Goal: Transaction & Acquisition: Purchase product/service

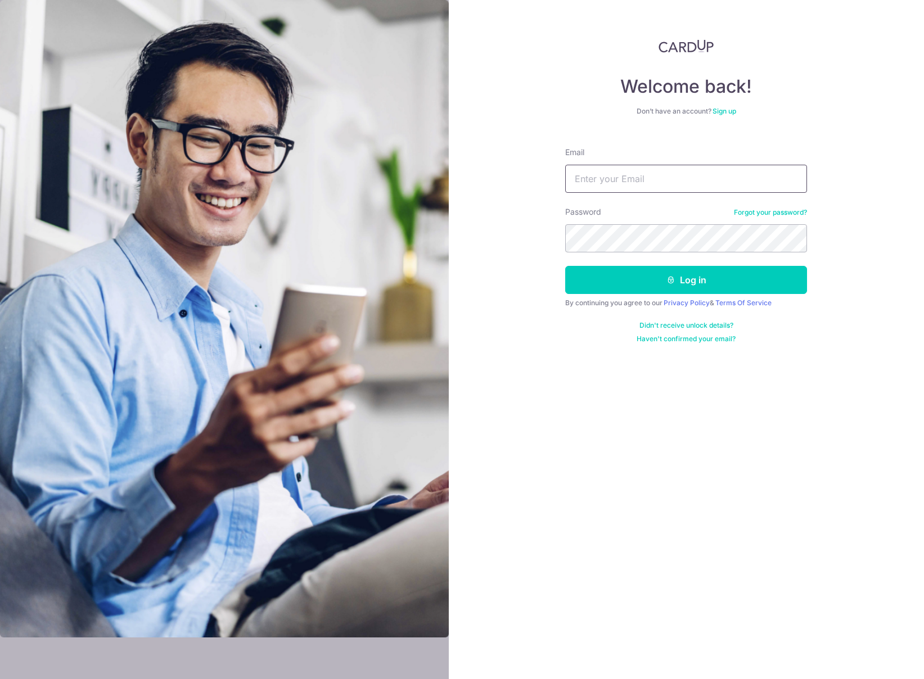
type input "rc888@me.com"
click at [619, 281] on button "Log in" at bounding box center [686, 280] width 242 height 28
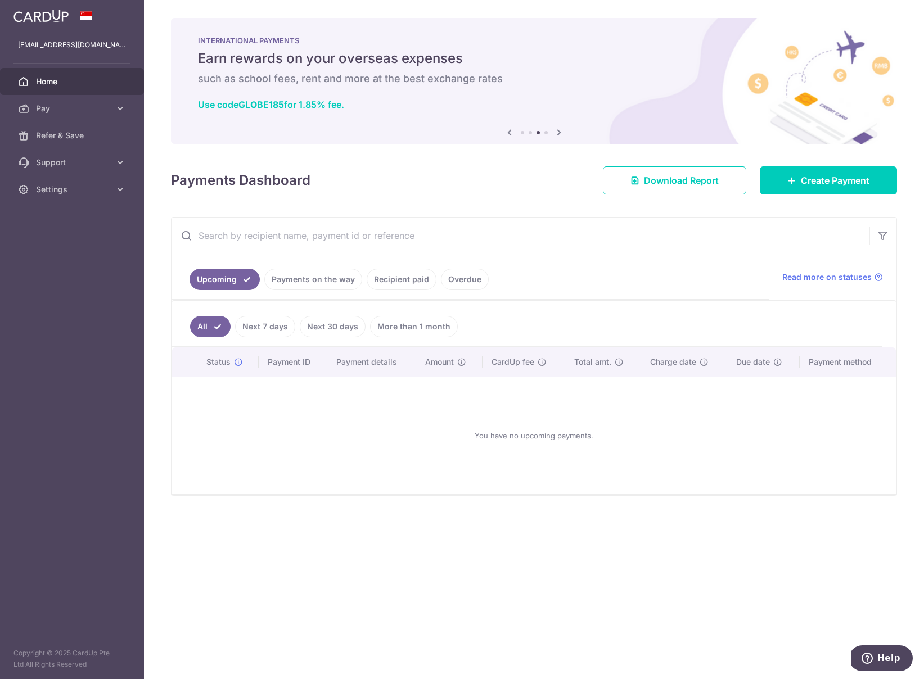
click at [400, 278] on link "Recipient paid" at bounding box center [402, 279] width 70 height 21
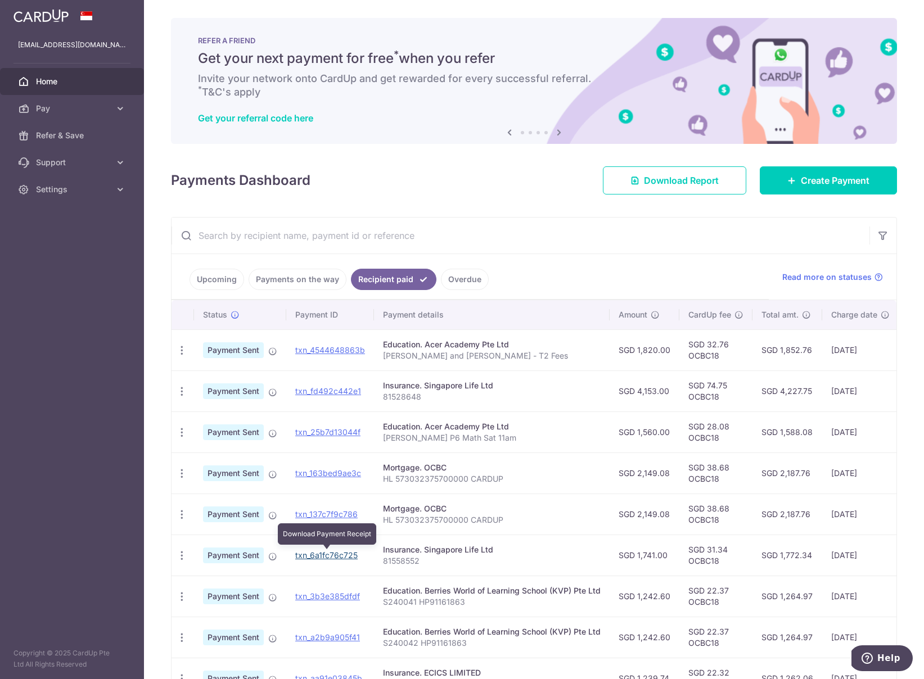
click at [327, 556] on link "txn_6a1fc76c725" at bounding box center [326, 556] width 62 height 10
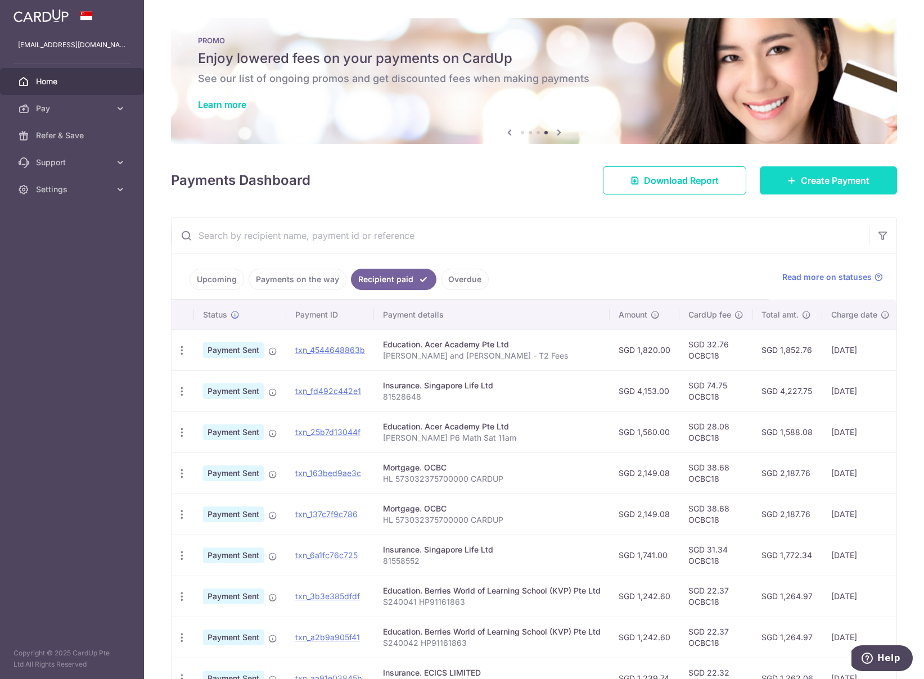
click at [816, 174] on span "Create Payment" at bounding box center [835, 180] width 69 height 13
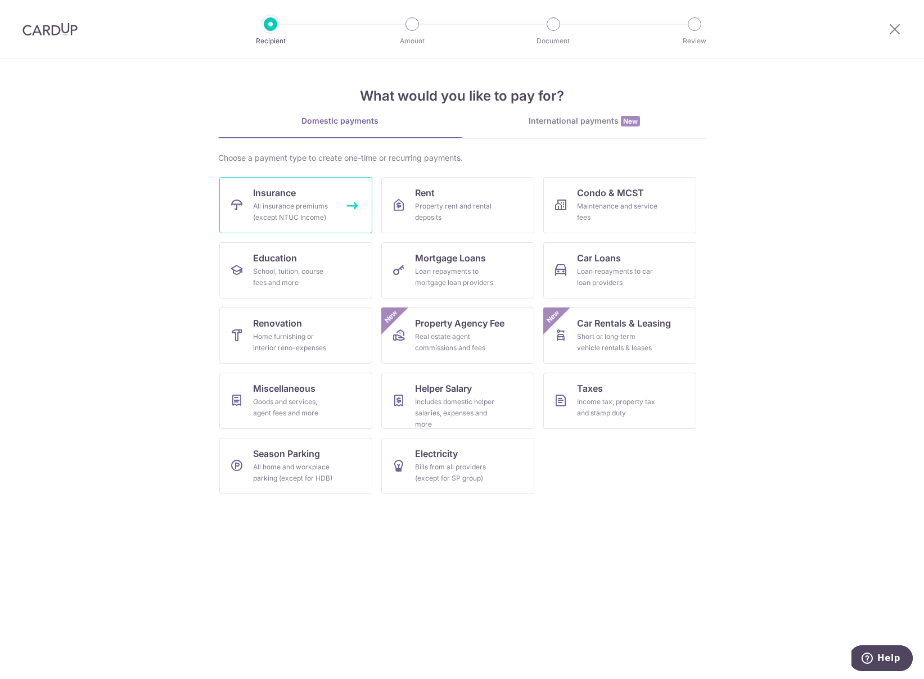
click at [264, 186] on link "Insurance All insurance premiums (except NTUC Income)" at bounding box center [295, 205] width 153 height 56
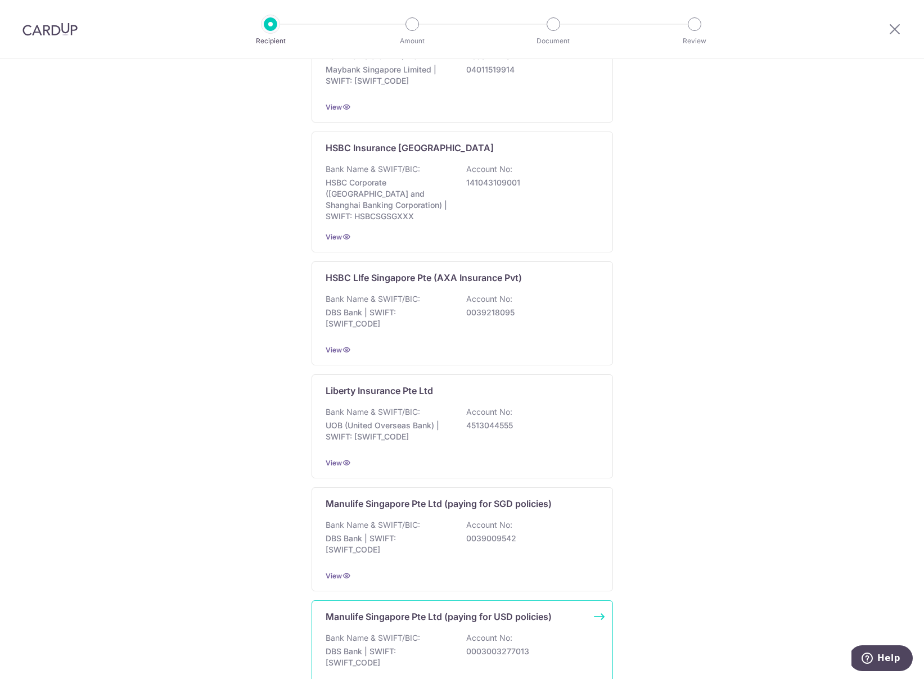
scroll to position [1226, 0]
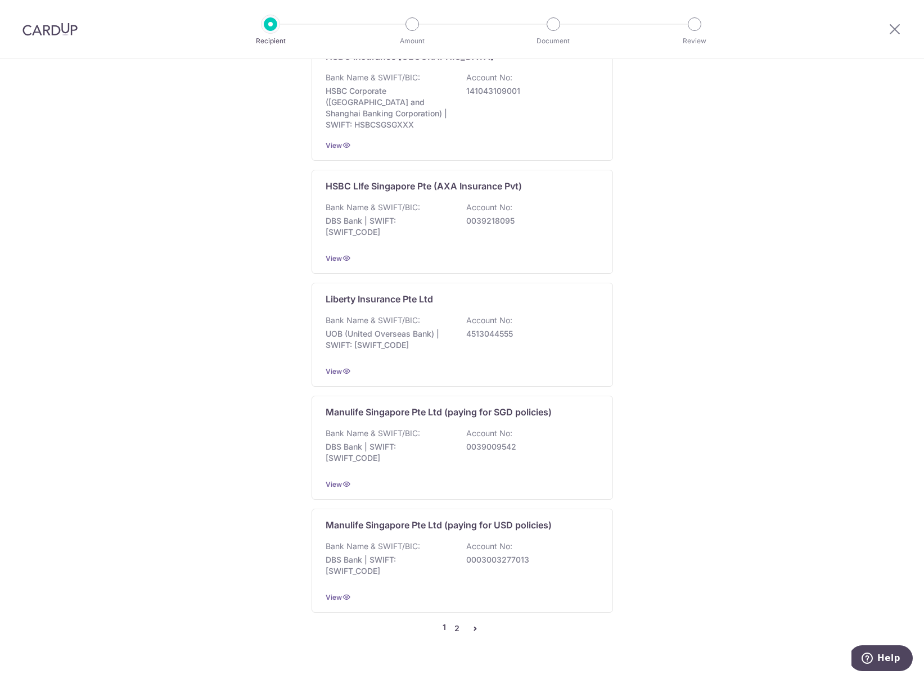
click at [452, 622] on link "2" at bounding box center [457, 628] width 13 height 13
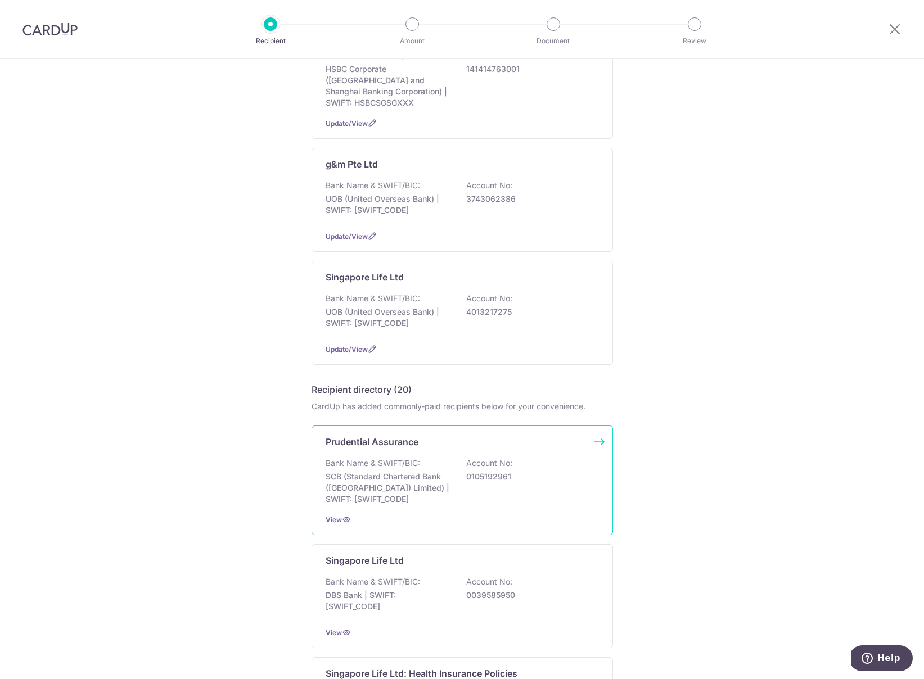
scroll to position [332, 0]
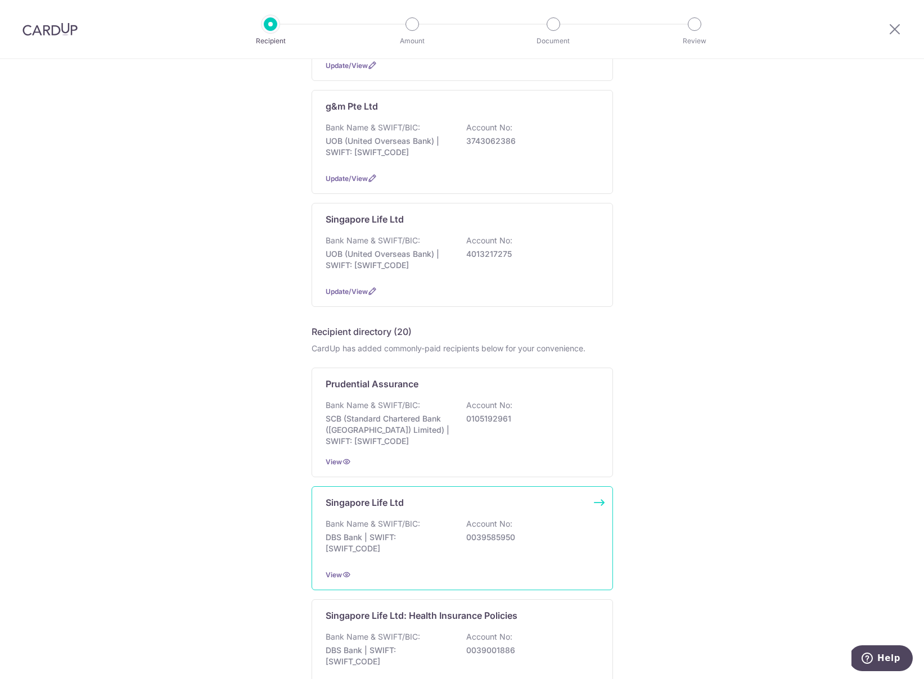
click at [361, 543] on p "DBS Bank | SWIFT: [SWIFT_CODE]" at bounding box center [389, 543] width 126 height 22
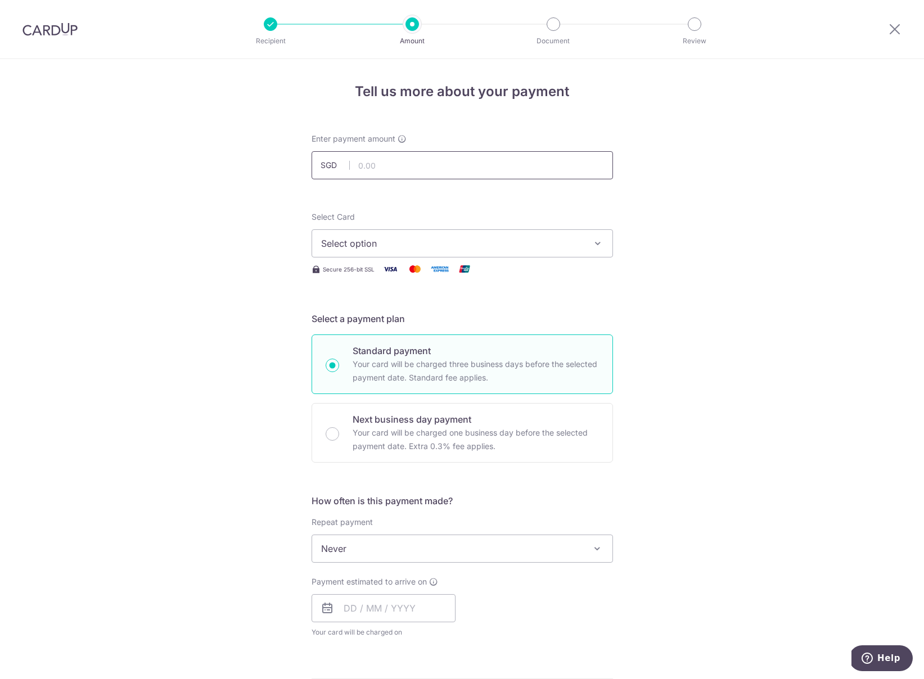
click at [435, 163] on input "text" at bounding box center [462, 165] width 301 height 28
type input "1,741.00"
click at [442, 253] on button "Select option" at bounding box center [462, 243] width 301 height 28
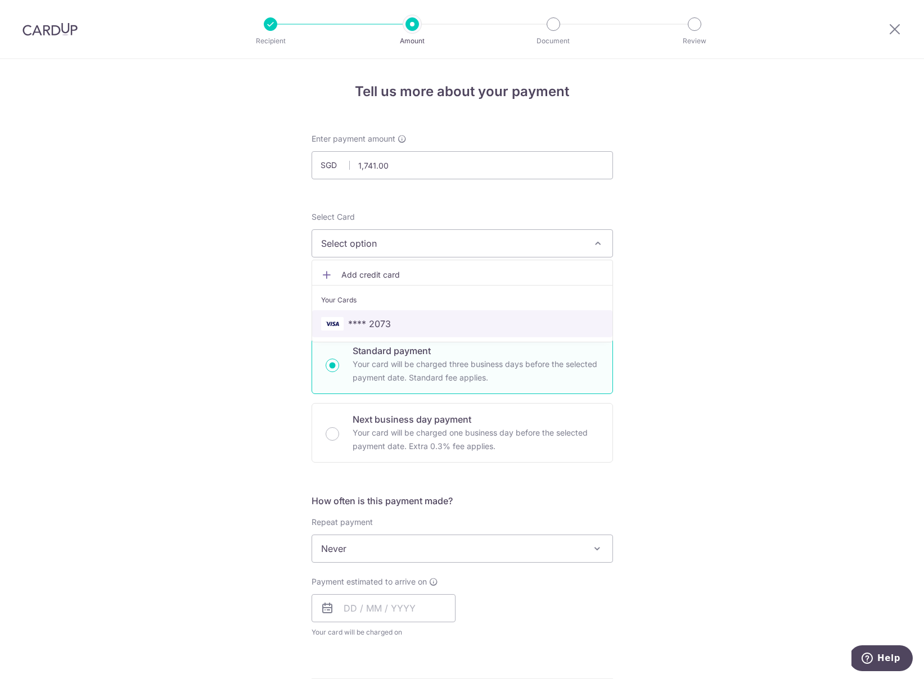
click at [359, 321] on span "**** 2073" at bounding box center [369, 323] width 43 height 13
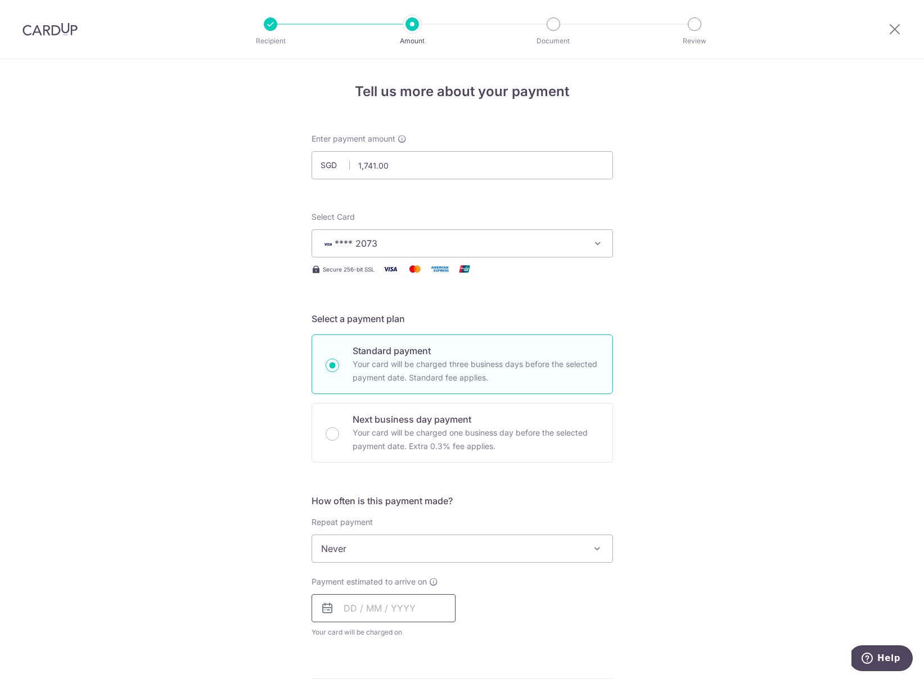
click at [429, 606] on input "text" at bounding box center [384, 609] width 144 height 28
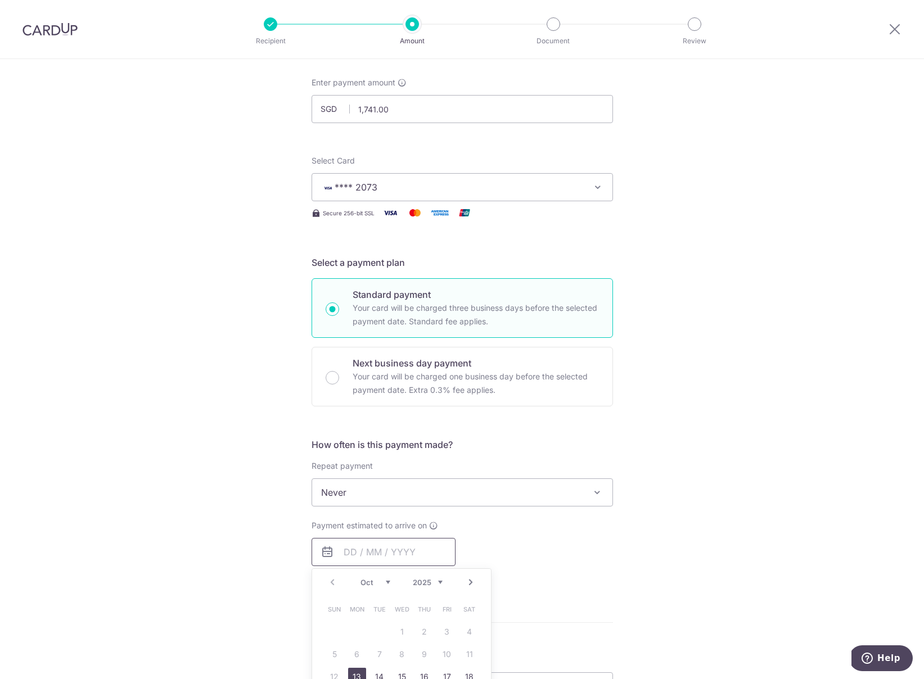
scroll to position [113, 0]
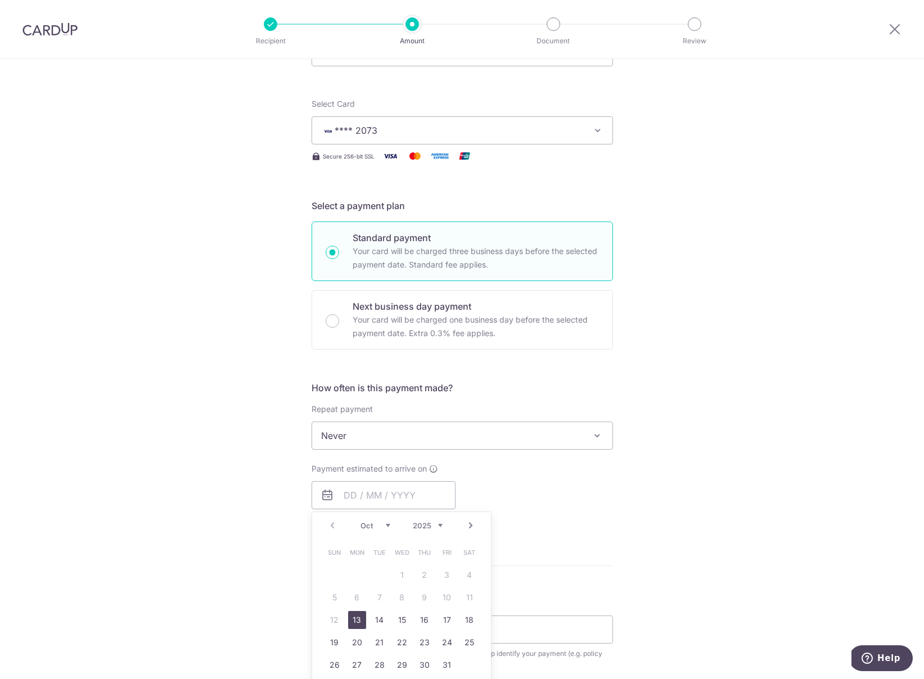
click at [356, 616] on link "13" at bounding box center [357, 620] width 18 height 18
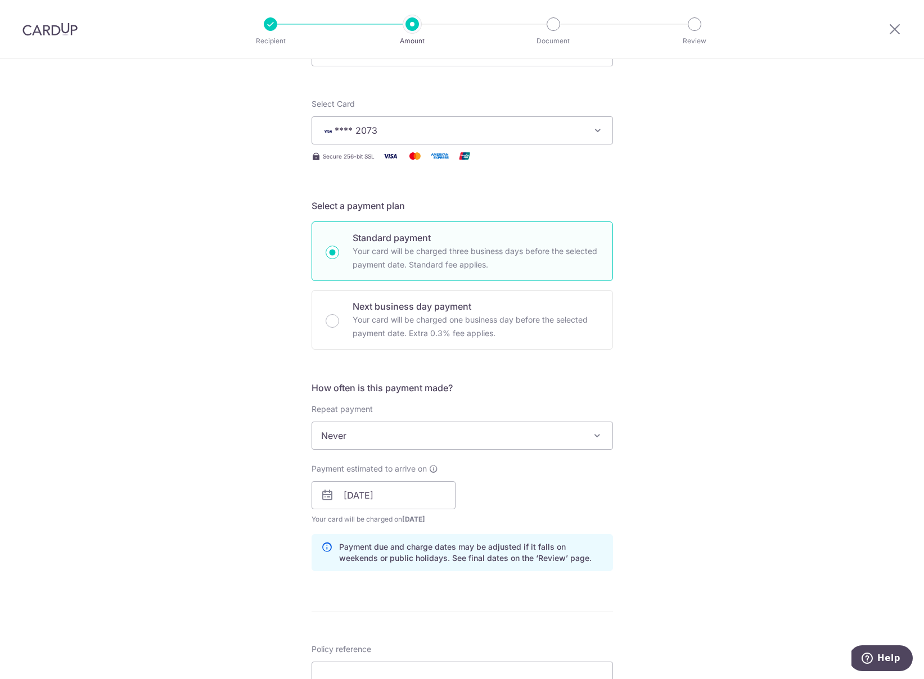
scroll to position [286, 0]
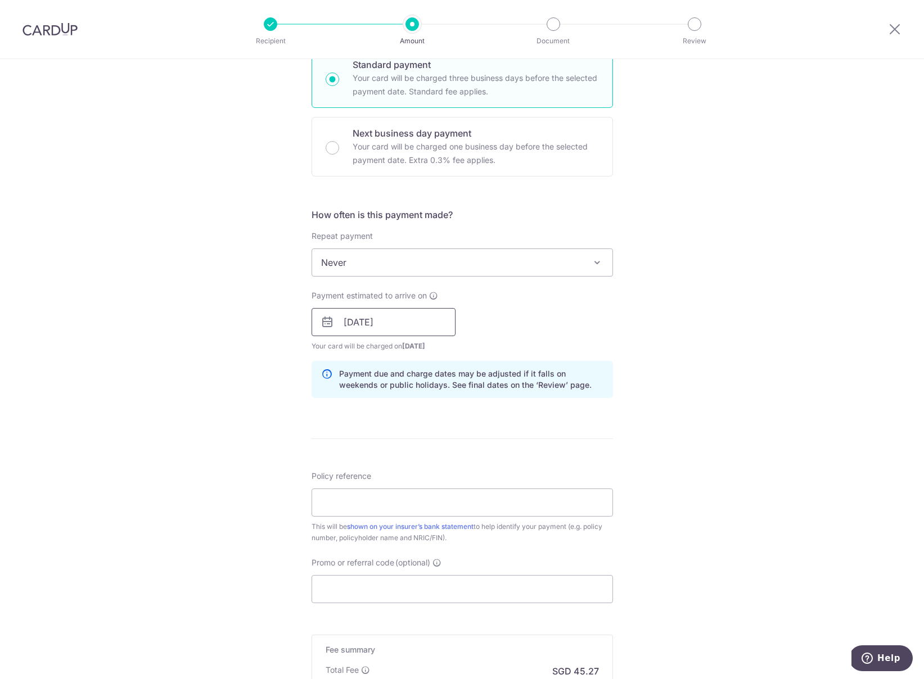
click at [403, 332] on input "13/10/2025" at bounding box center [384, 322] width 144 height 28
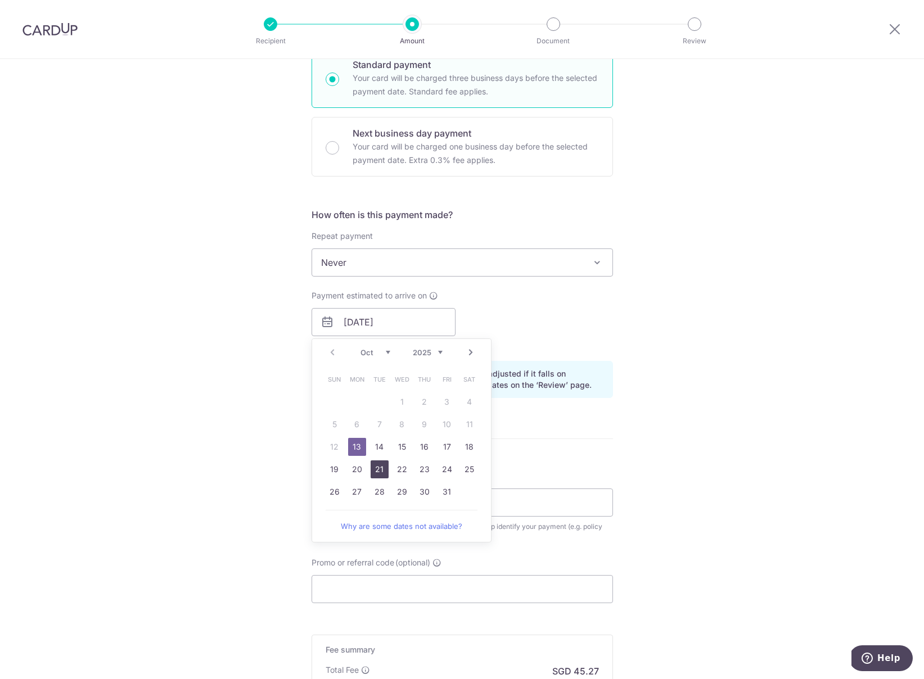
click at [382, 471] on link "21" at bounding box center [380, 470] width 18 height 18
type input "[DATE]"
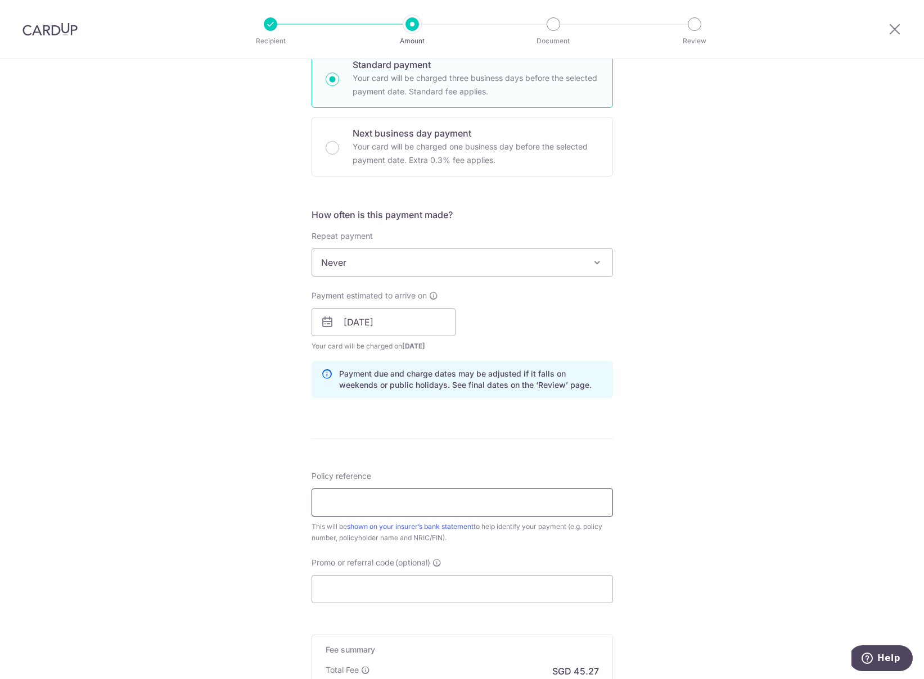
click at [556, 503] on input "Policy reference" at bounding box center [462, 503] width 301 height 28
paste input "81558552"
type input "81558552"
click at [483, 575] on div "Promo or referral code (optional) The discounted fee will be shown on the revie…" at bounding box center [462, 580] width 301 height 46
click at [488, 587] on input "Promo or referral code (optional)" at bounding box center [462, 589] width 301 height 28
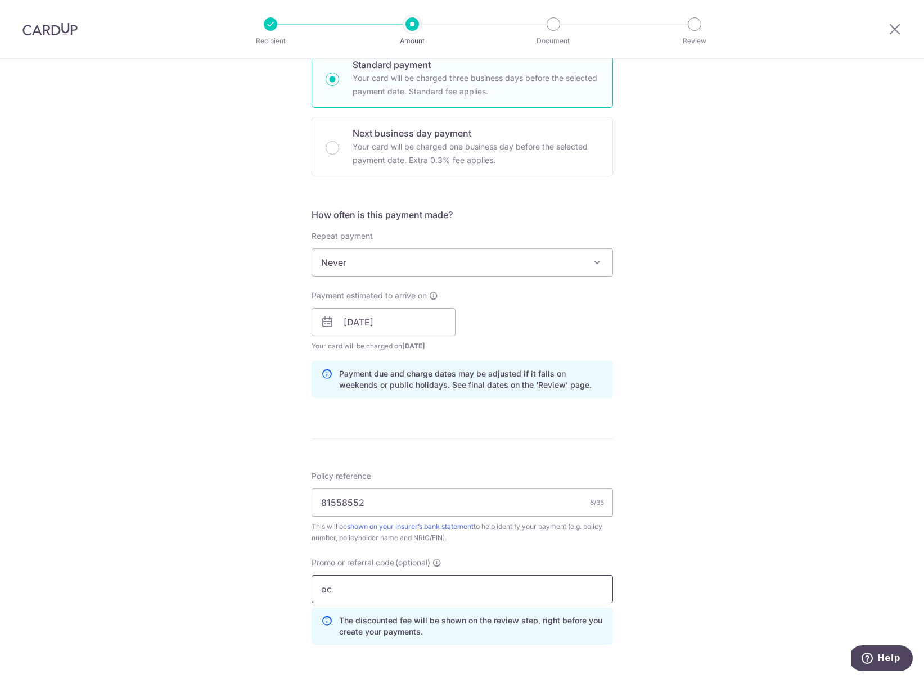
type input "o"
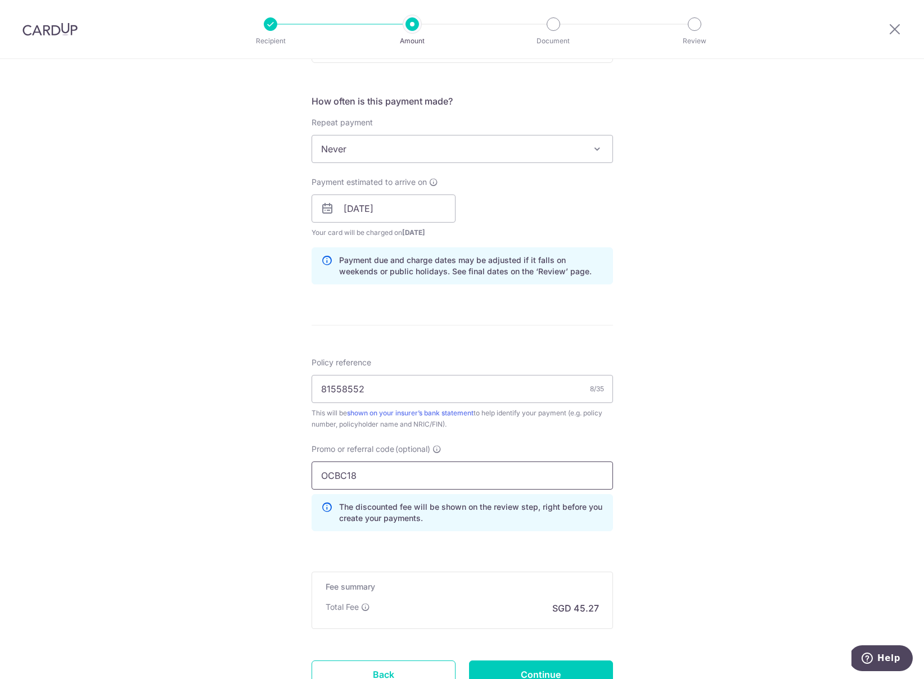
scroll to position [494, 0]
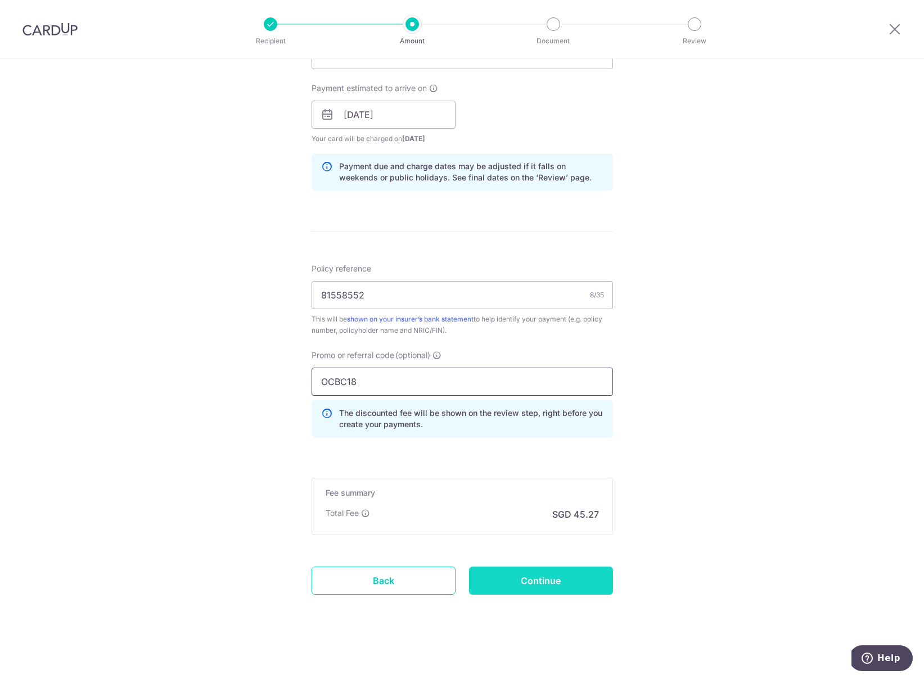
type input "OCBC18"
click at [562, 575] on input "Continue" at bounding box center [541, 581] width 144 height 28
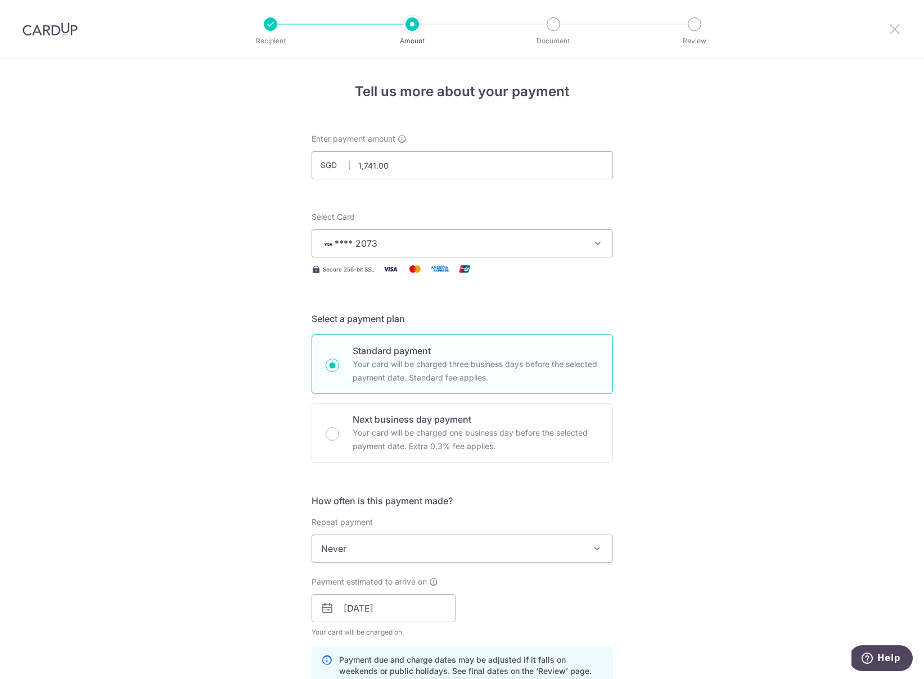
click at [896, 29] on icon at bounding box center [894, 29] width 13 height 14
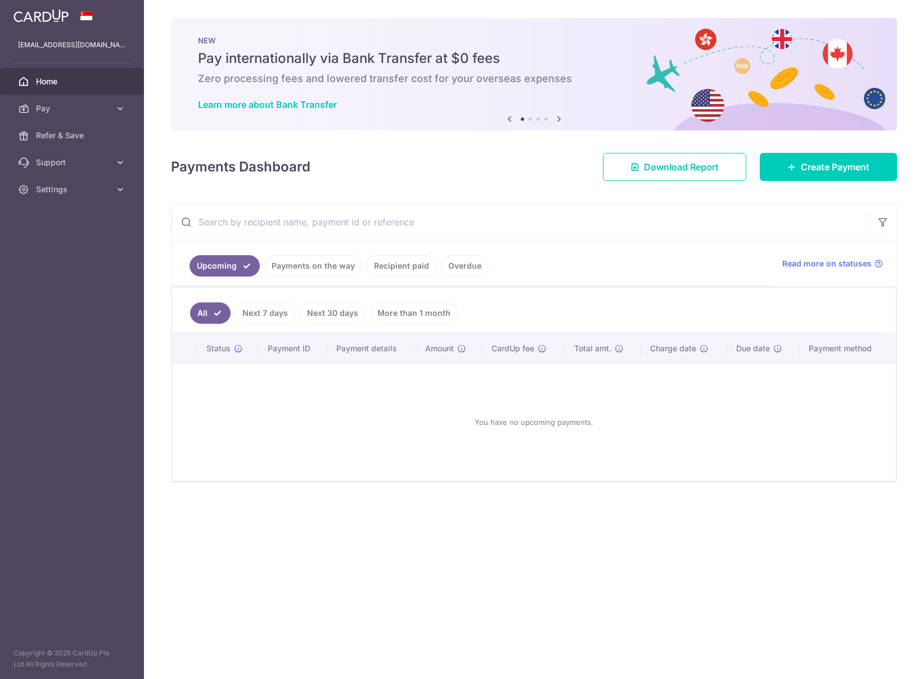
click at [86, 84] on span "Home" at bounding box center [73, 81] width 74 height 11
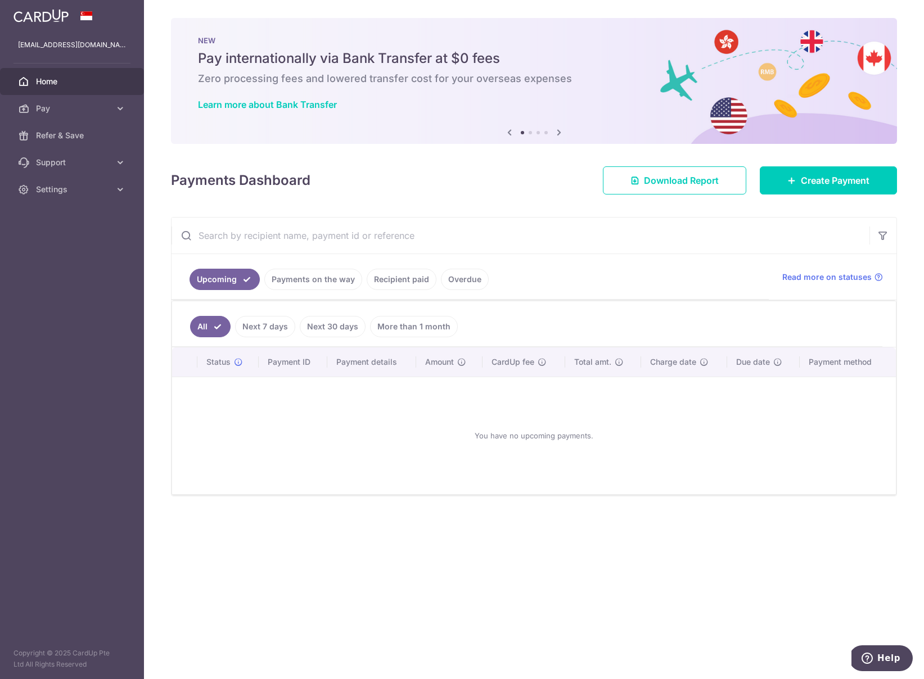
click at [46, 80] on span "Home" at bounding box center [73, 81] width 74 height 11
click at [55, 102] on link "Pay" at bounding box center [72, 108] width 144 height 27
click at [57, 227] on span "Refer & Save" at bounding box center [73, 230] width 74 height 11
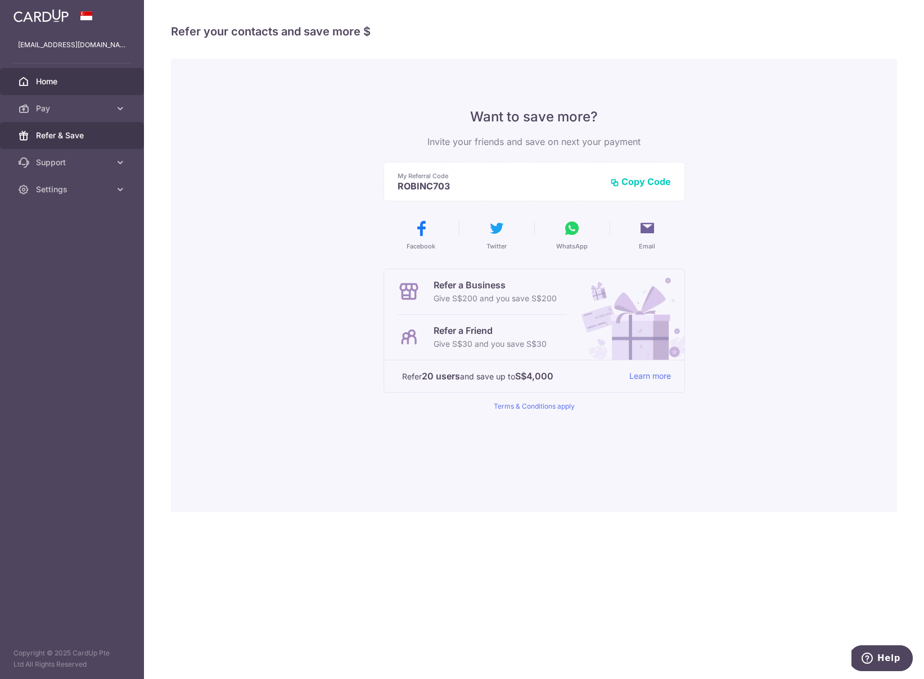
click at [63, 80] on span "Home" at bounding box center [73, 81] width 74 height 11
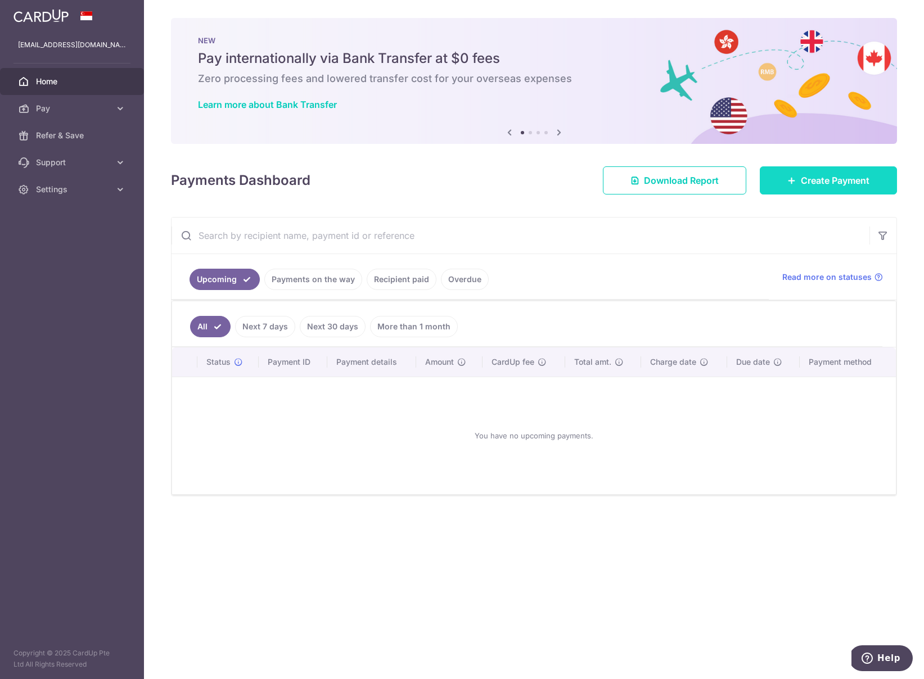
click at [829, 177] on span "Create Payment" at bounding box center [835, 180] width 69 height 13
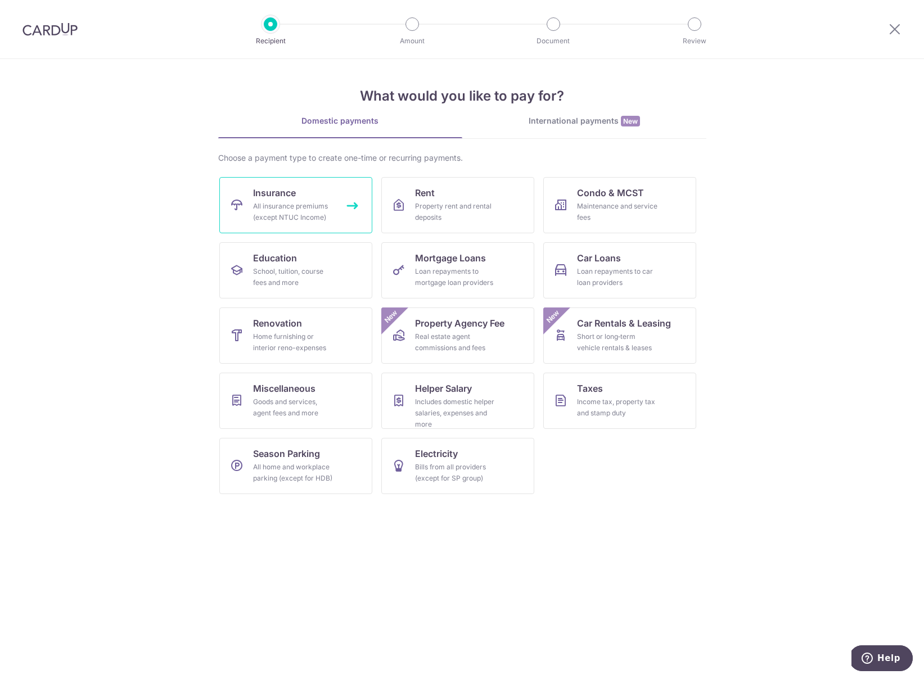
click at [300, 207] on div "All insurance premiums (except NTUC Income)" at bounding box center [293, 212] width 81 height 22
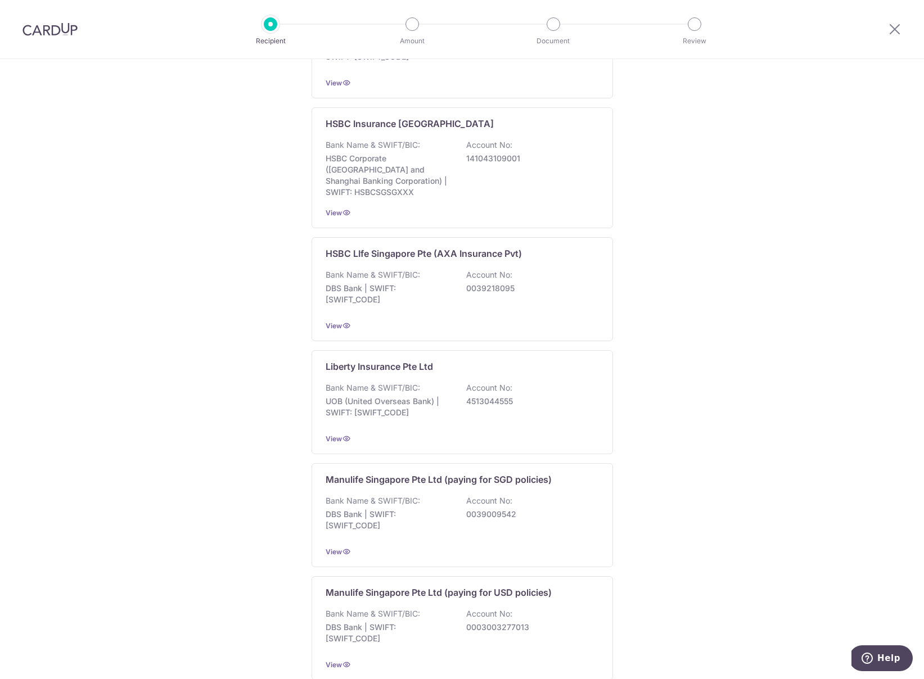
scroll to position [1226, 0]
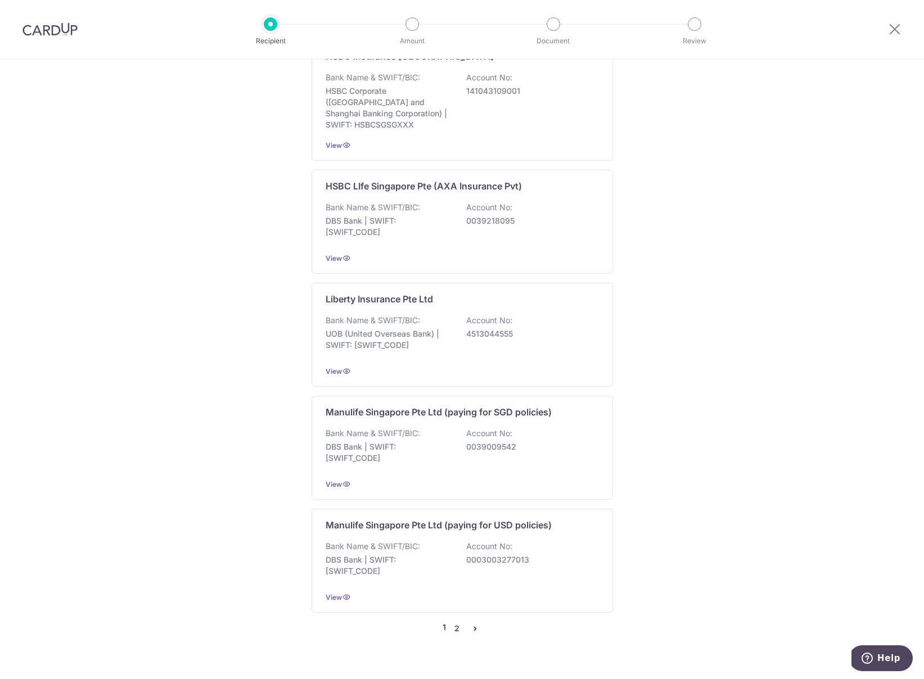
click at [453, 622] on link "2" at bounding box center [457, 628] width 13 height 13
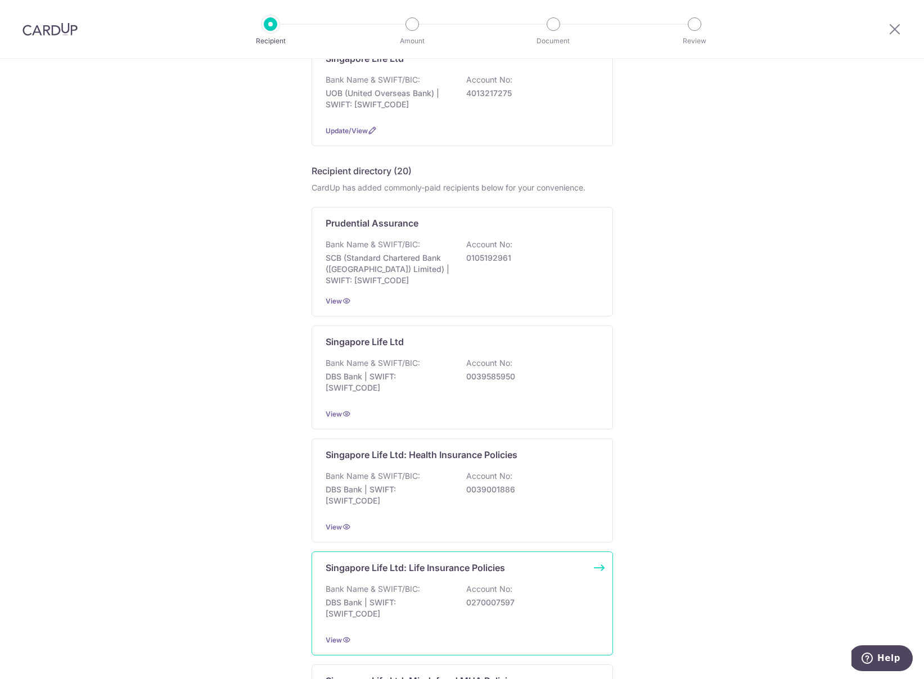
scroll to position [515, 0]
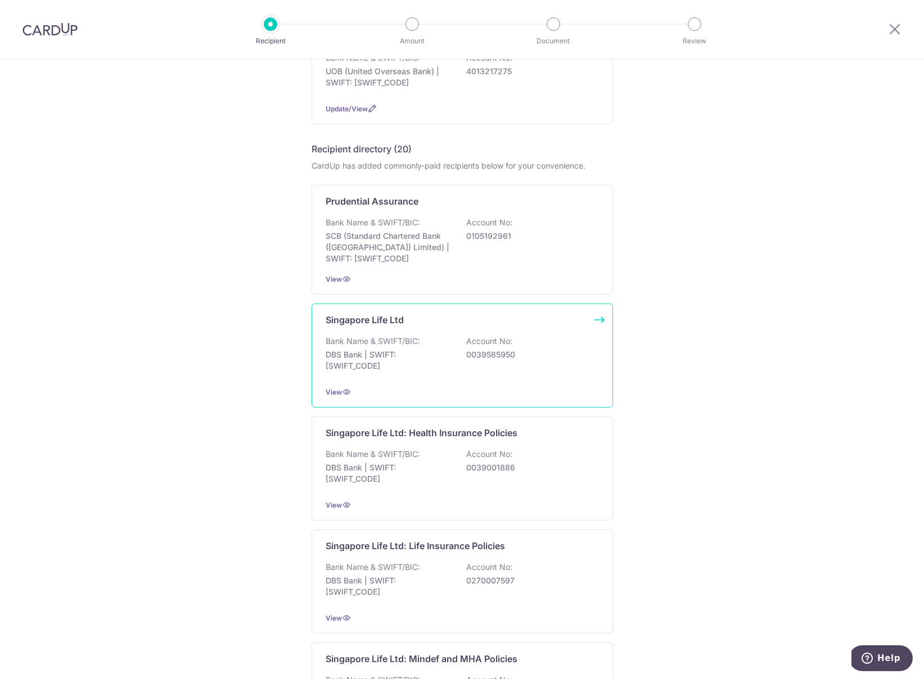
click at [502, 352] on div "Bank Name & SWIFT/BIC: DBS Bank | SWIFT: [SWIFT_CODE] Account No: 0039585950" at bounding box center [462, 357] width 273 height 42
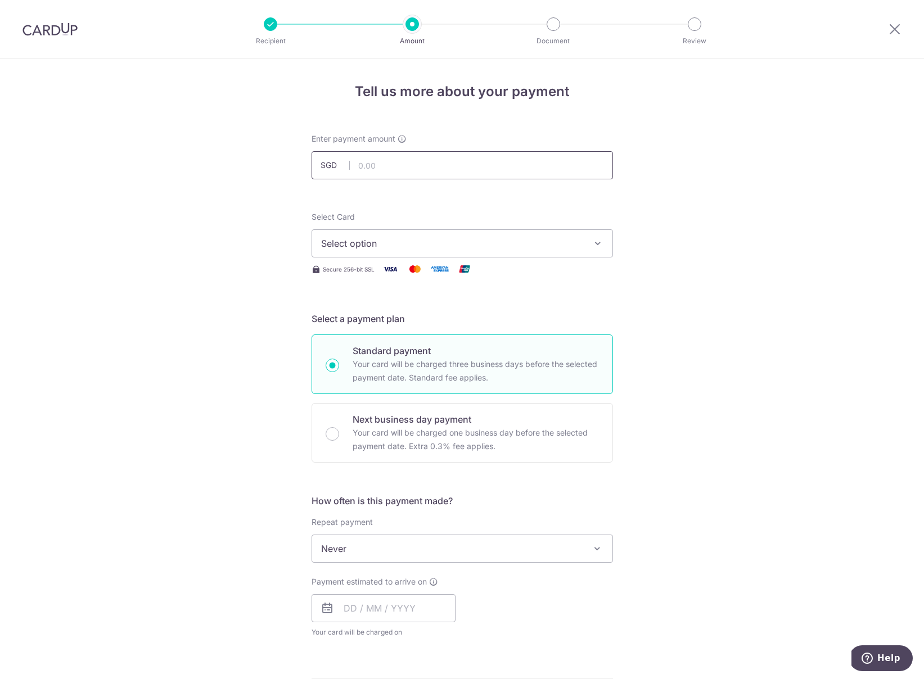
click at [421, 161] on input "text" at bounding box center [462, 165] width 301 height 28
type input "1,741.00"
click at [393, 259] on div "Select Card Select option Add credit card Your Cards **** 2073 Secure 256-bit S…" at bounding box center [462, 243] width 301 height 65
click at [398, 252] on button "Select option" at bounding box center [462, 243] width 301 height 28
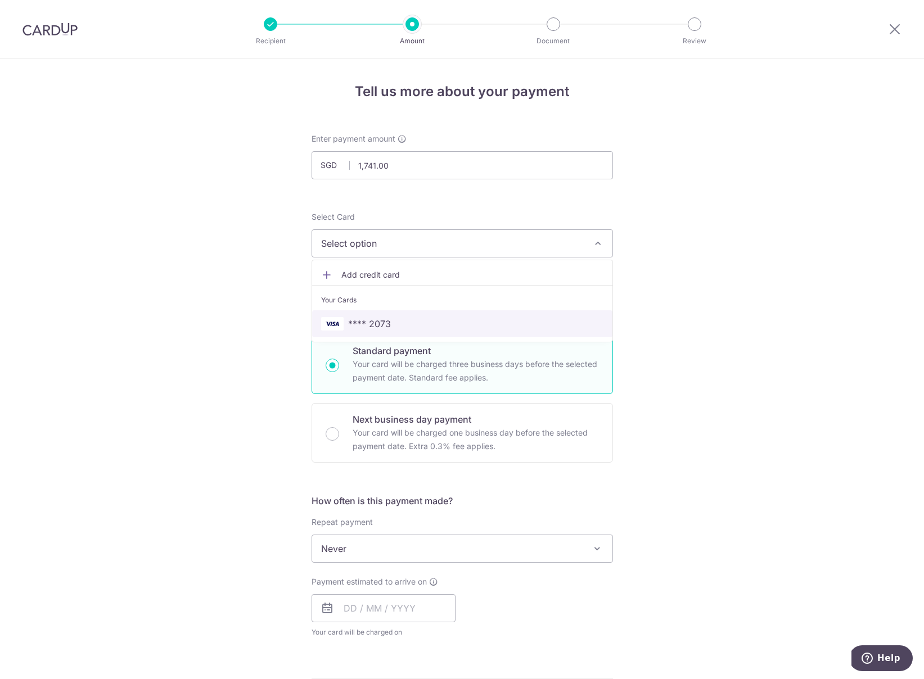
click at [383, 322] on span "**** 2073" at bounding box center [369, 323] width 43 height 13
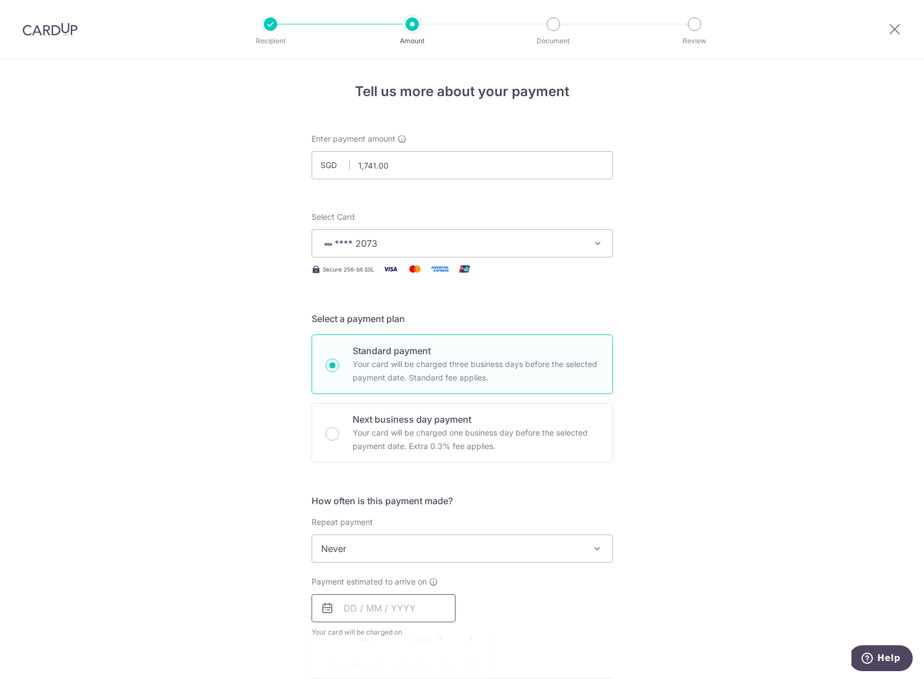
click at [411, 602] on input "text" at bounding box center [384, 609] width 144 height 28
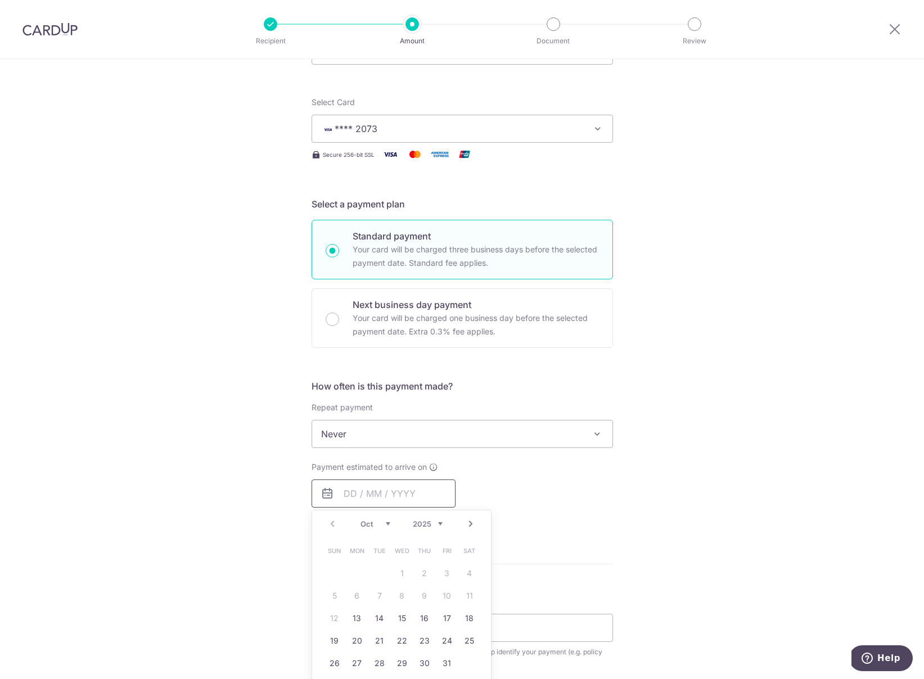
scroll to position [173, 0]
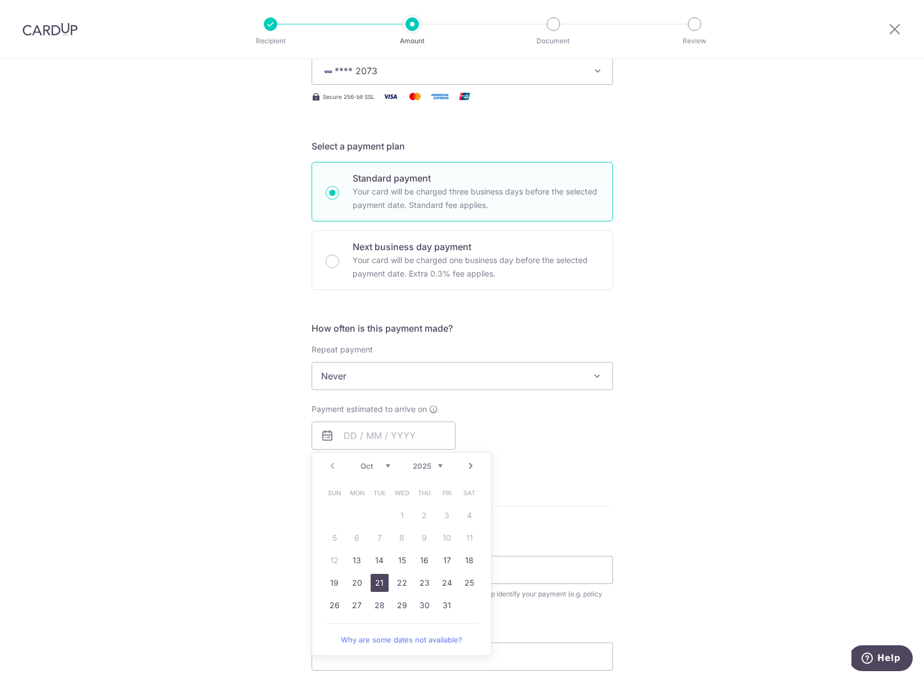
click at [380, 583] on link "21" at bounding box center [380, 583] width 18 height 18
type input "[DATE]"
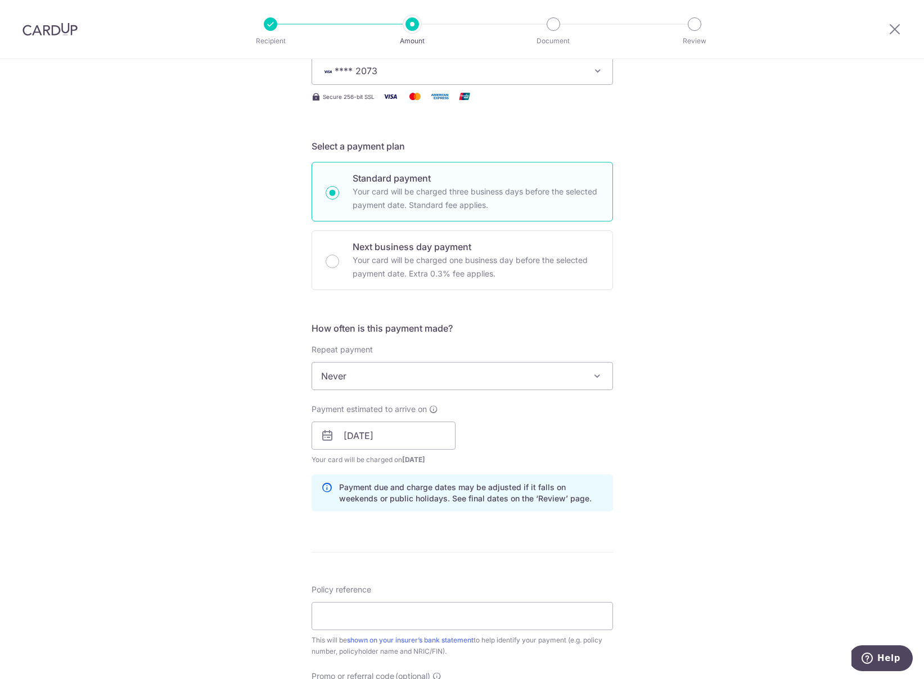
scroll to position [346, 0]
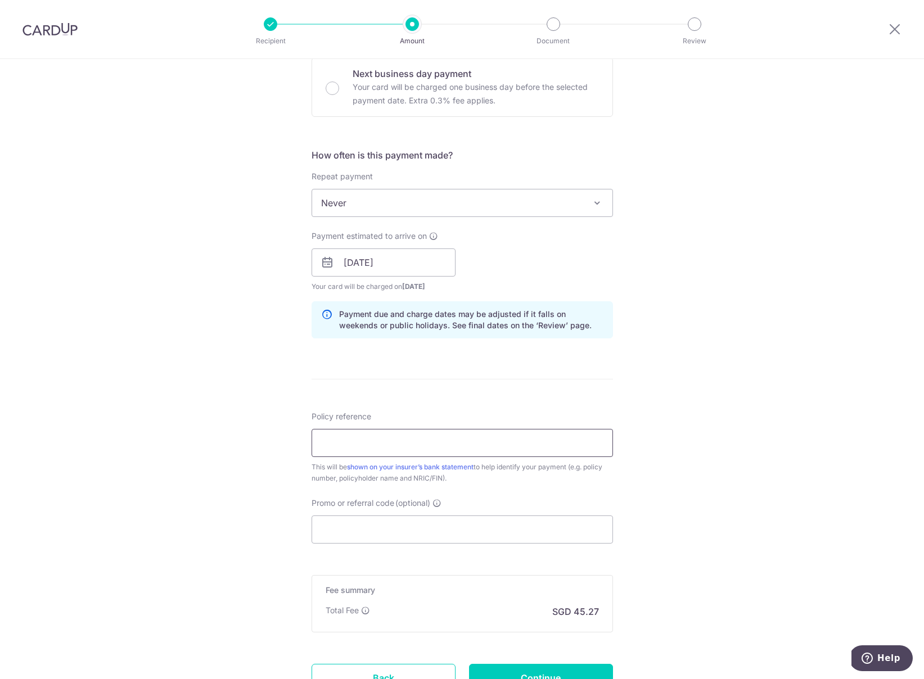
click at [494, 451] on input "Policy reference" at bounding box center [462, 443] width 301 height 28
paste input "81558552"
type input "81558552"
click at [482, 534] on input "Promo or referral code (optional)" at bounding box center [462, 530] width 301 height 28
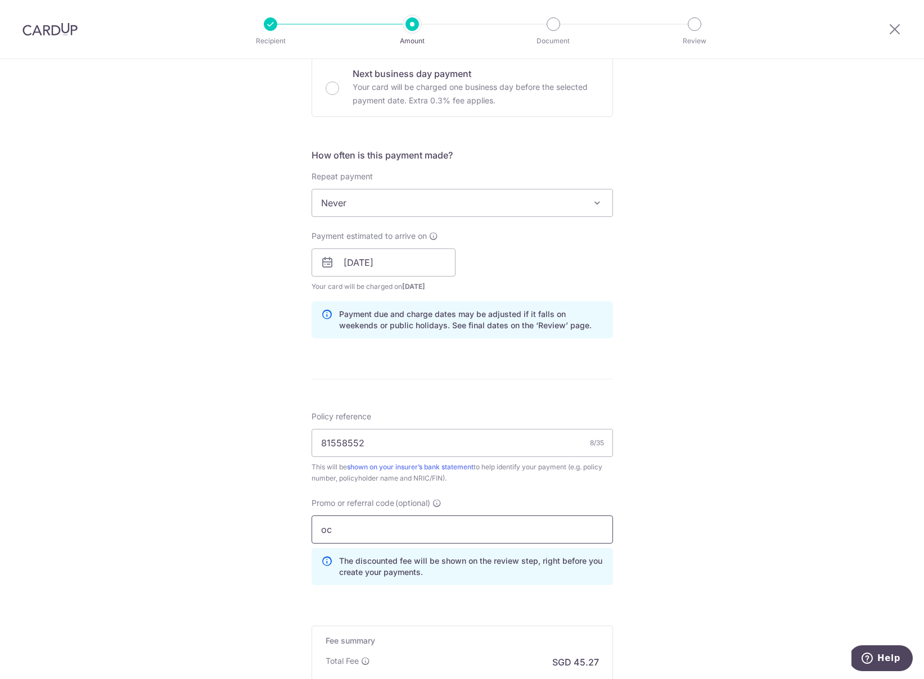
type input "o"
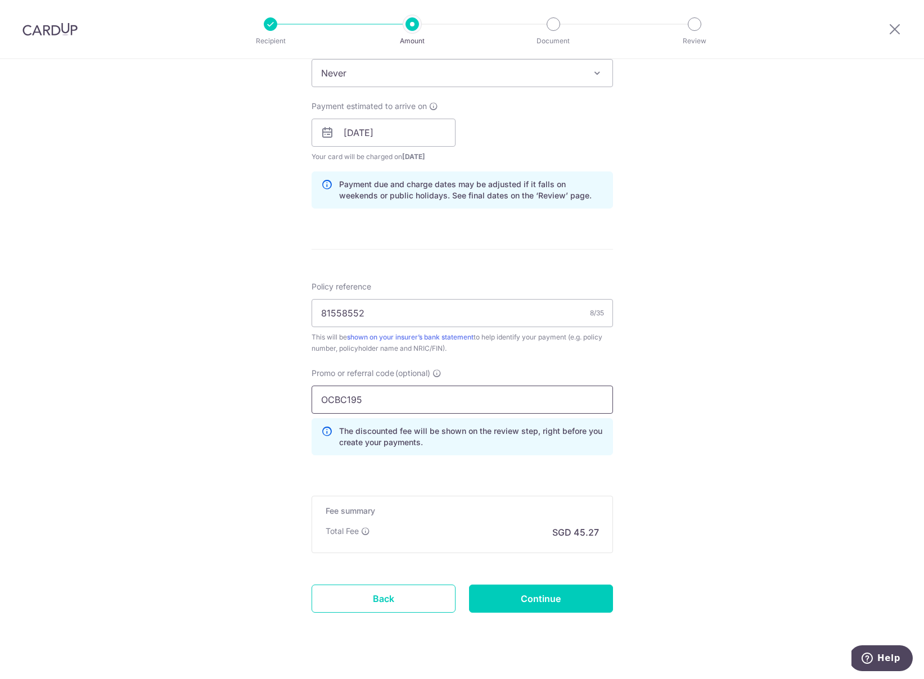
scroll to position [494, 0]
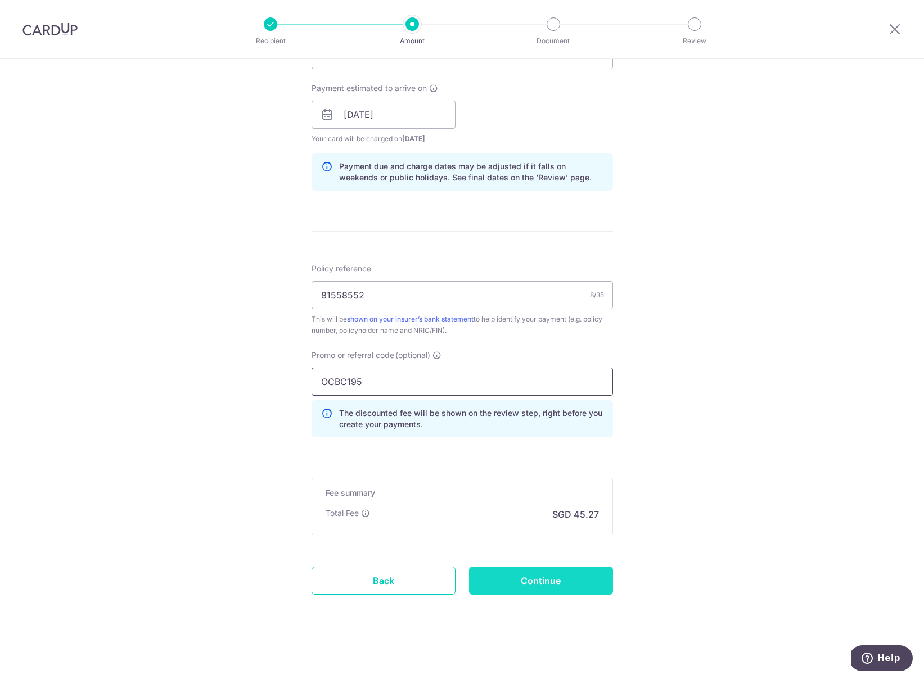
type input "OCBC195"
click at [512, 575] on input "Continue" at bounding box center [541, 581] width 144 height 28
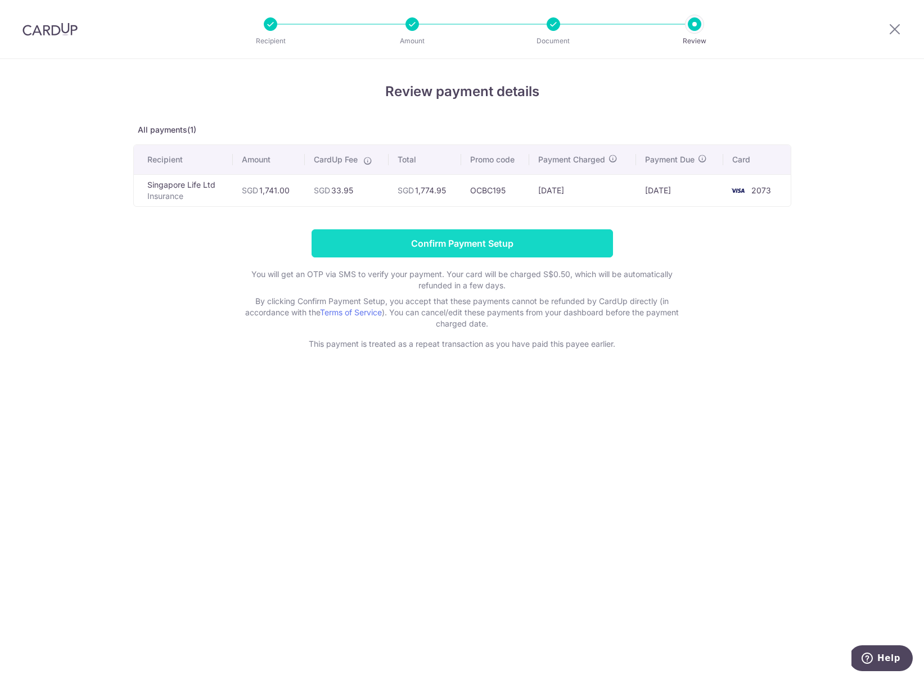
click at [454, 237] on input "Confirm Payment Setup" at bounding box center [462, 243] width 301 height 28
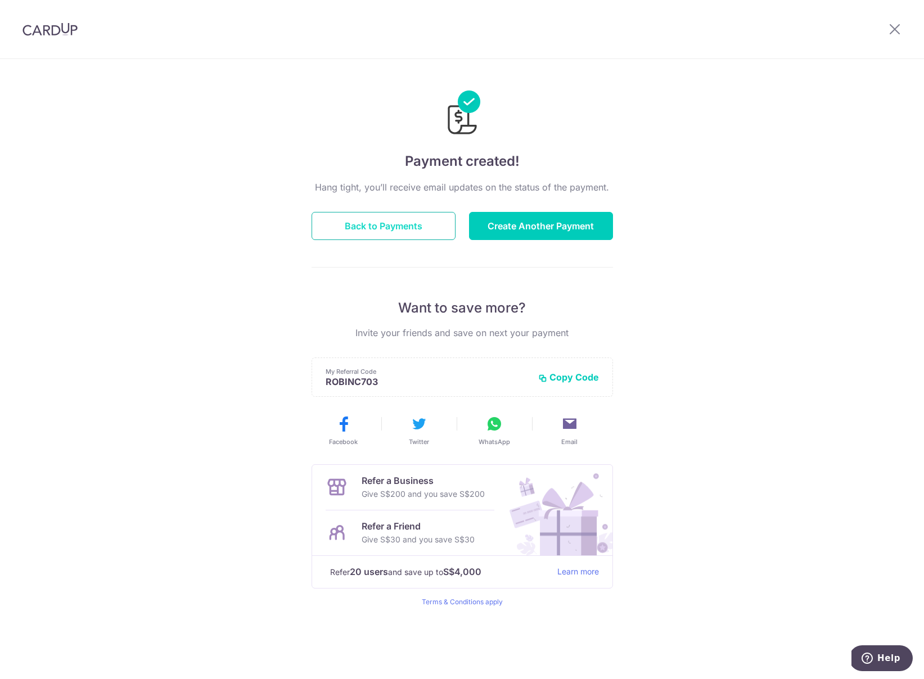
click at [413, 228] on button "Back to Payments" at bounding box center [384, 226] width 144 height 28
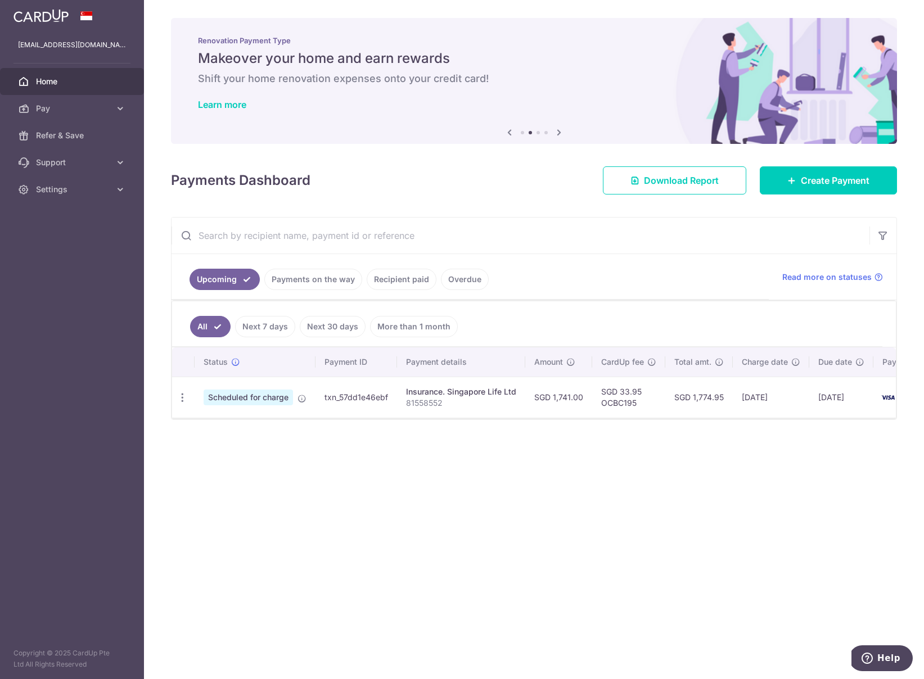
click at [398, 276] on link "Recipient paid" at bounding box center [402, 279] width 70 height 21
